Goal: Find specific page/section

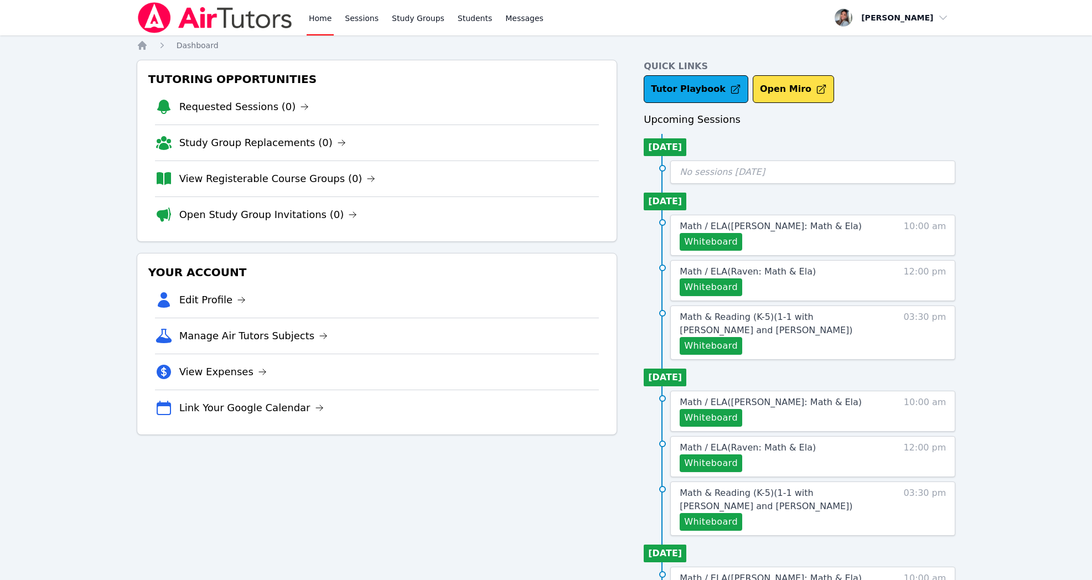
click at [288, 216] on link "Open Study Group Invitations (0)" at bounding box center [268, 214] width 178 height 15
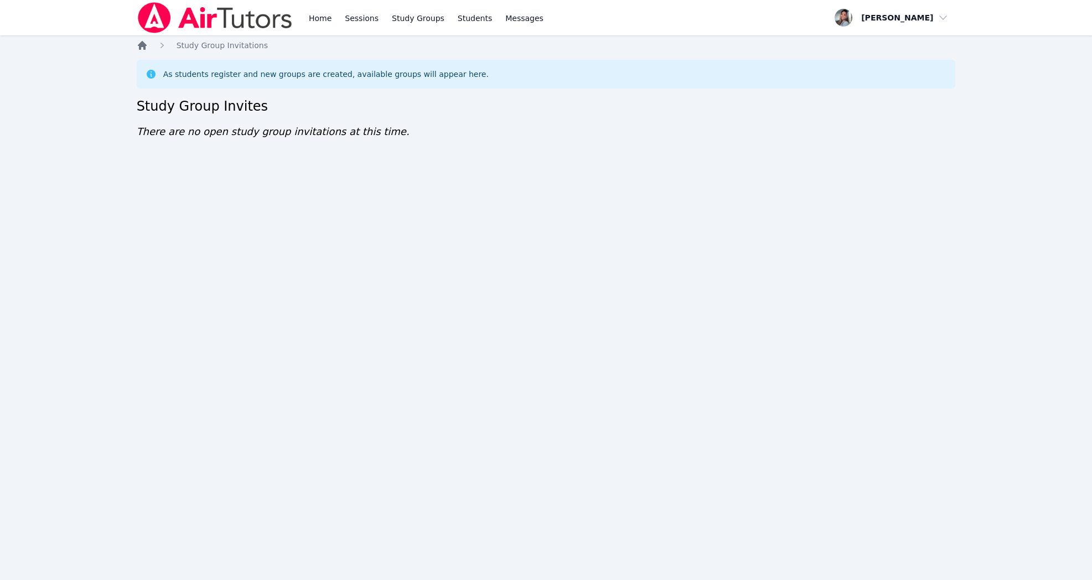
click at [143, 48] on icon "Breadcrumb" at bounding box center [142, 45] width 11 height 11
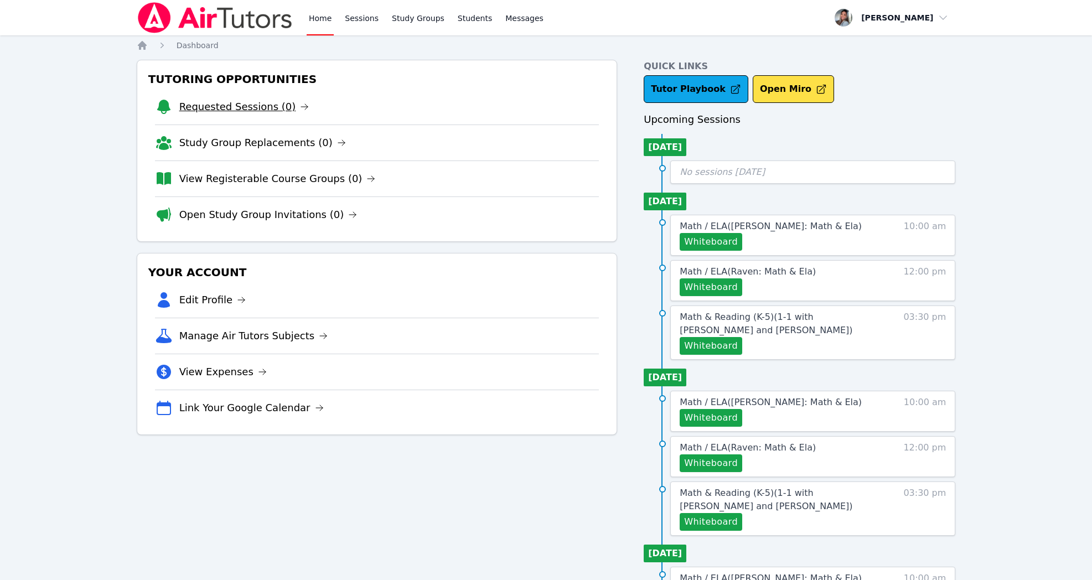
click at [227, 109] on link "Requested Sessions (0)" at bounding box center [244, 106] width 130 height 15
